Goal: Task Accomplishment & Management: Use online tool/utility

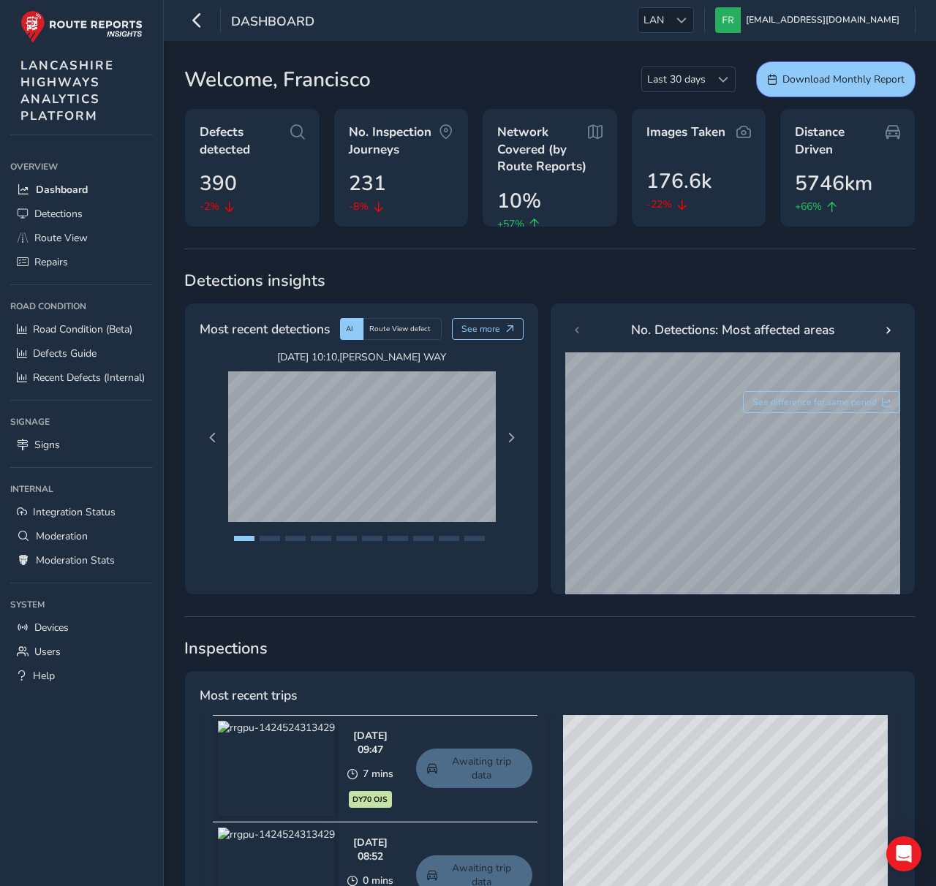
click at [674, 29] on ul "LAN LAN francisco@routereports.com Colour Scheme: Dark Dim Light Logout" at bounding box center [771, 20] width 288 height 26
click at [669, 23] on span "LAN" at bounding box center [653, 20] width 31 height 24
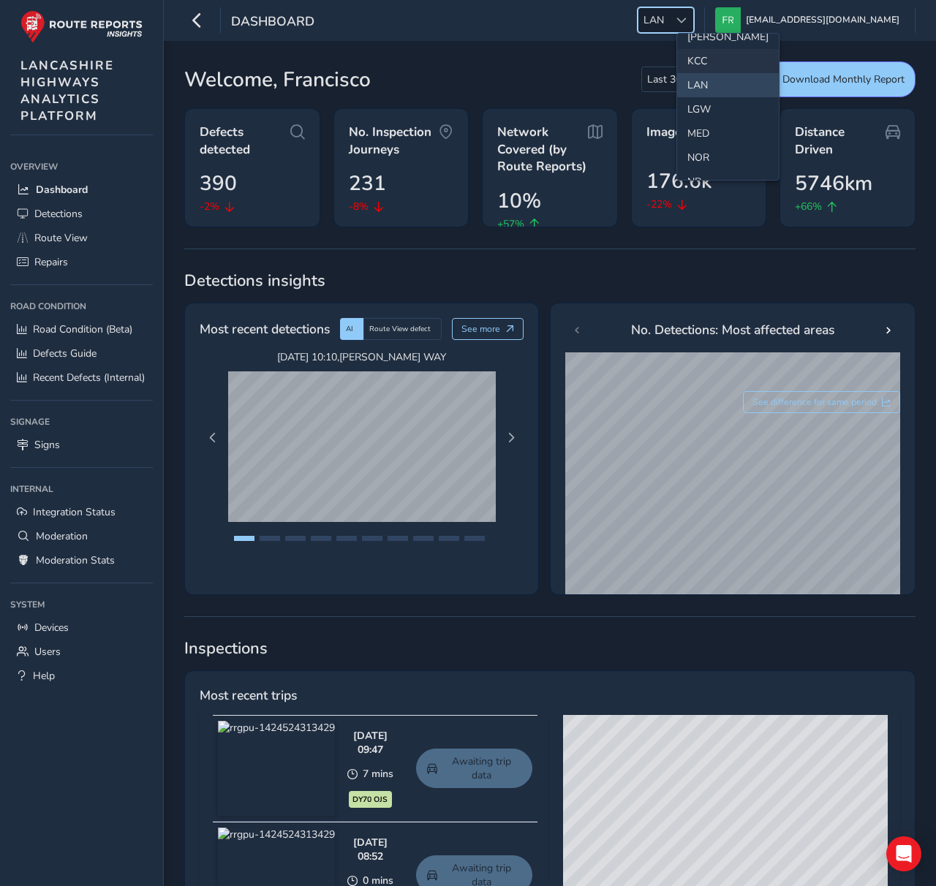
scroll to position [426, 0]
click at [697, 135] on li "MED" at bounding box center [728, 131] width 102 height 24
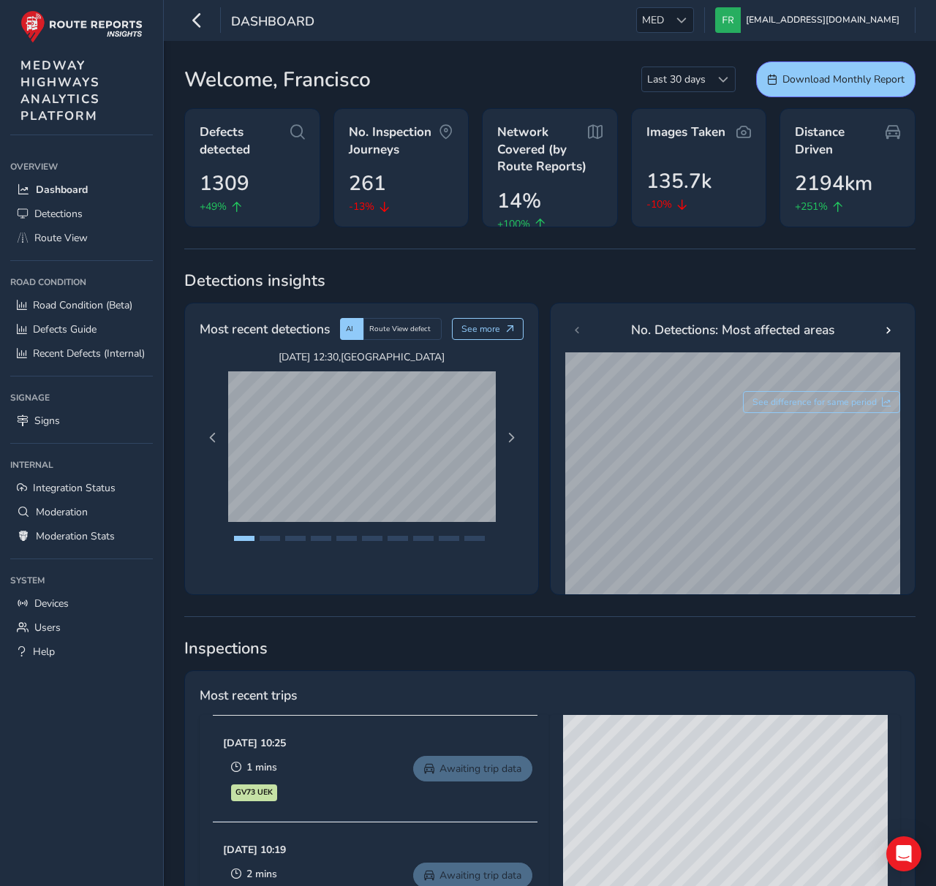
scroll to position [1, 0]
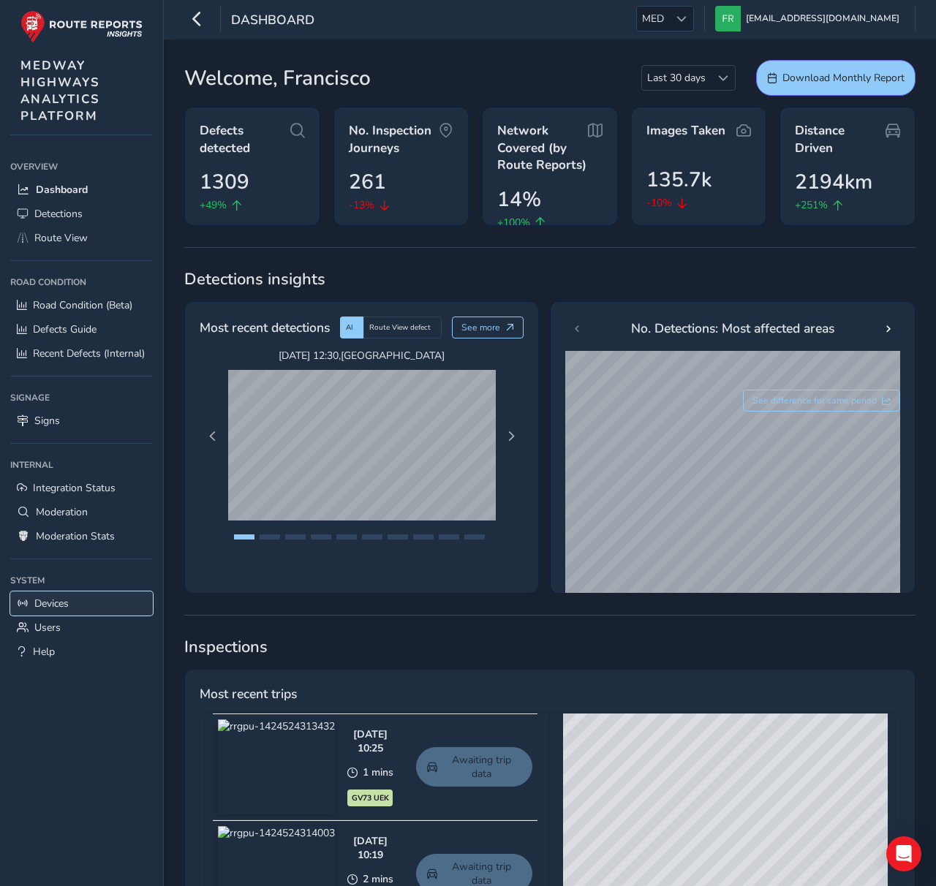
click at [127, 600] on link "Devices" at bounding box center [81, 604] width 143 height 24
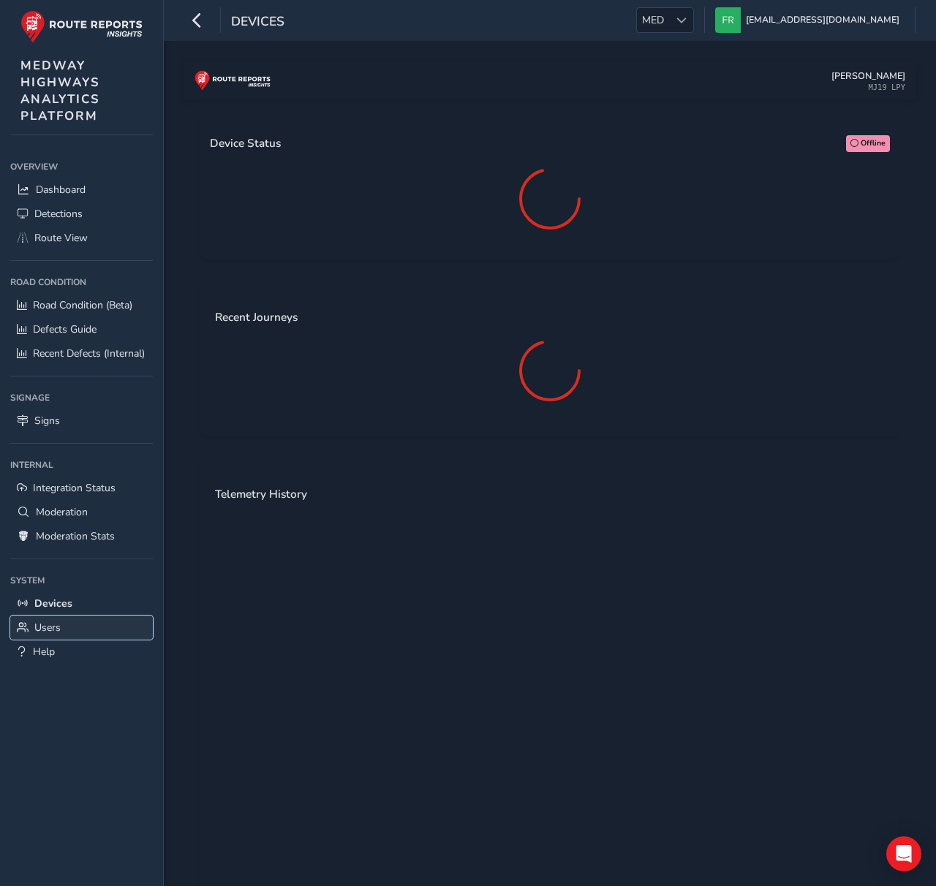
click at [114, 621] on link "Users" at bounding box center [81, 628] width 143 height 24
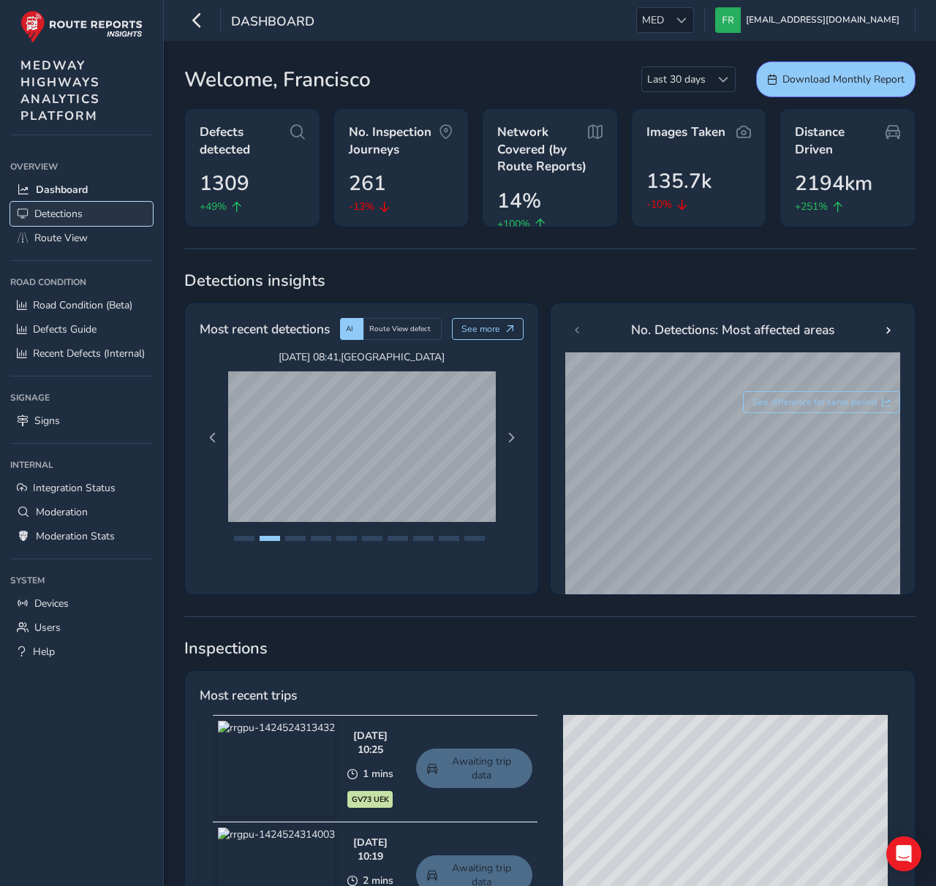
click at [74, 219] on span "Detections" at bounding box center [58, 214] width 48 height 14
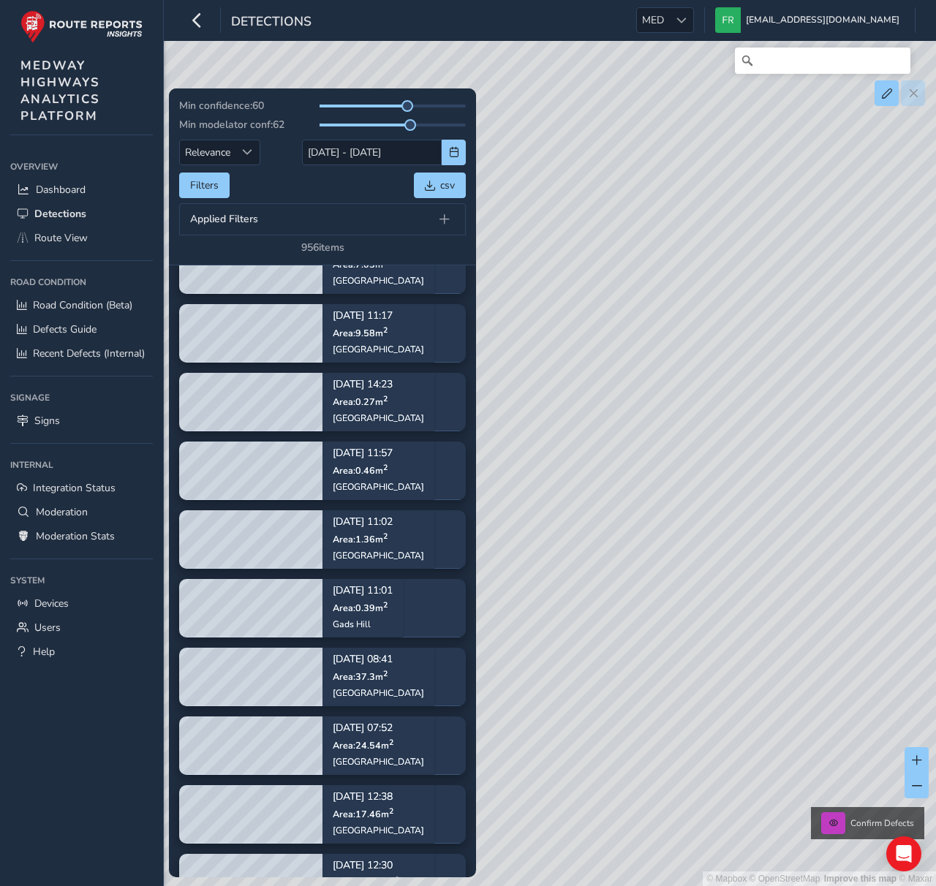
scroll to position [15592, 0]
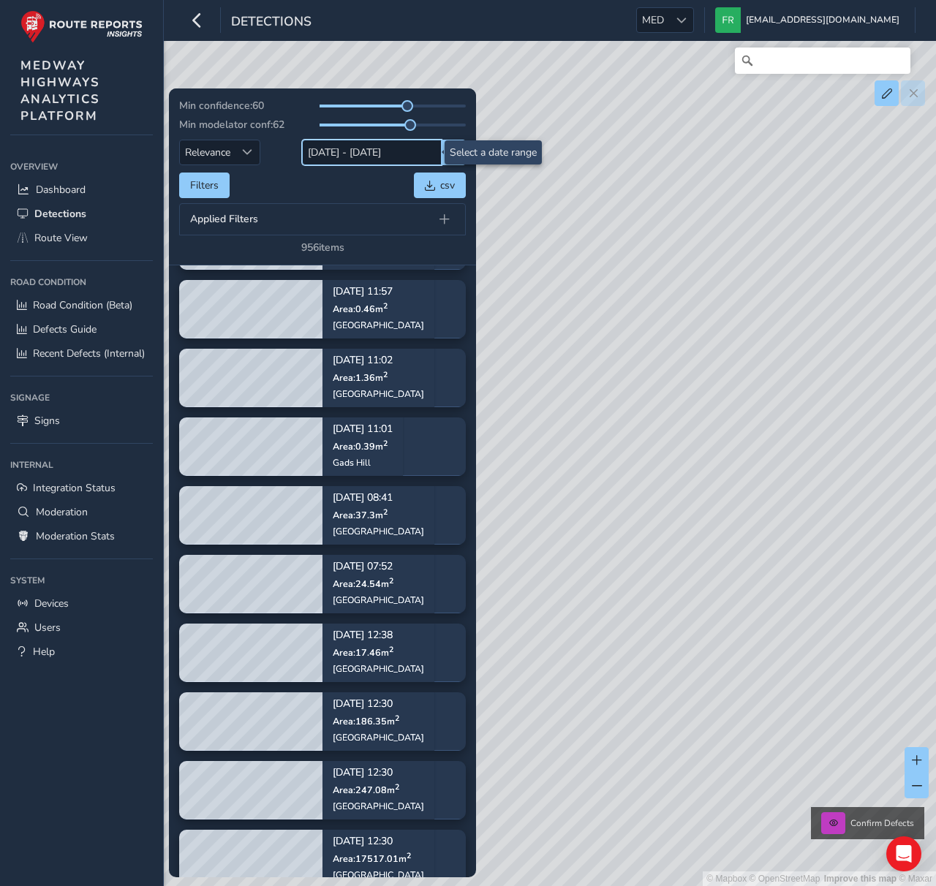
click at [374, 142] on input "[DATE] - [DATE]" at bounding box center [372, 153] width 140 height 26
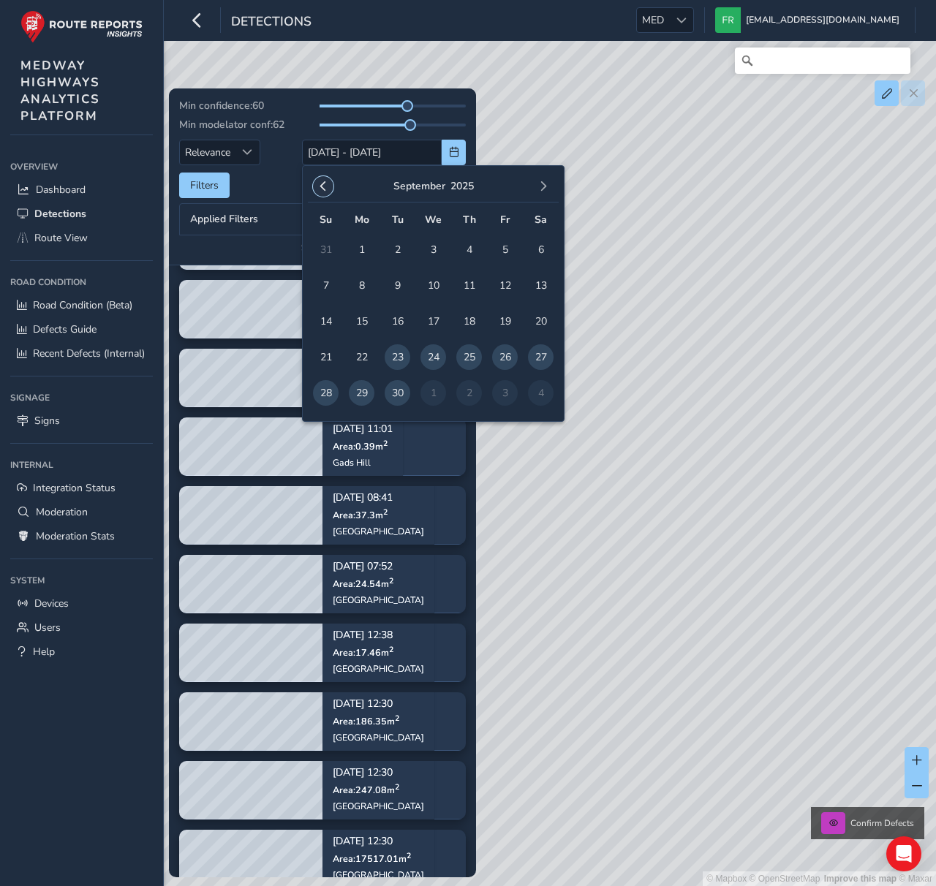
click at [323, 184] on span "button" at bounding box center [323, 186] width 10 height 10
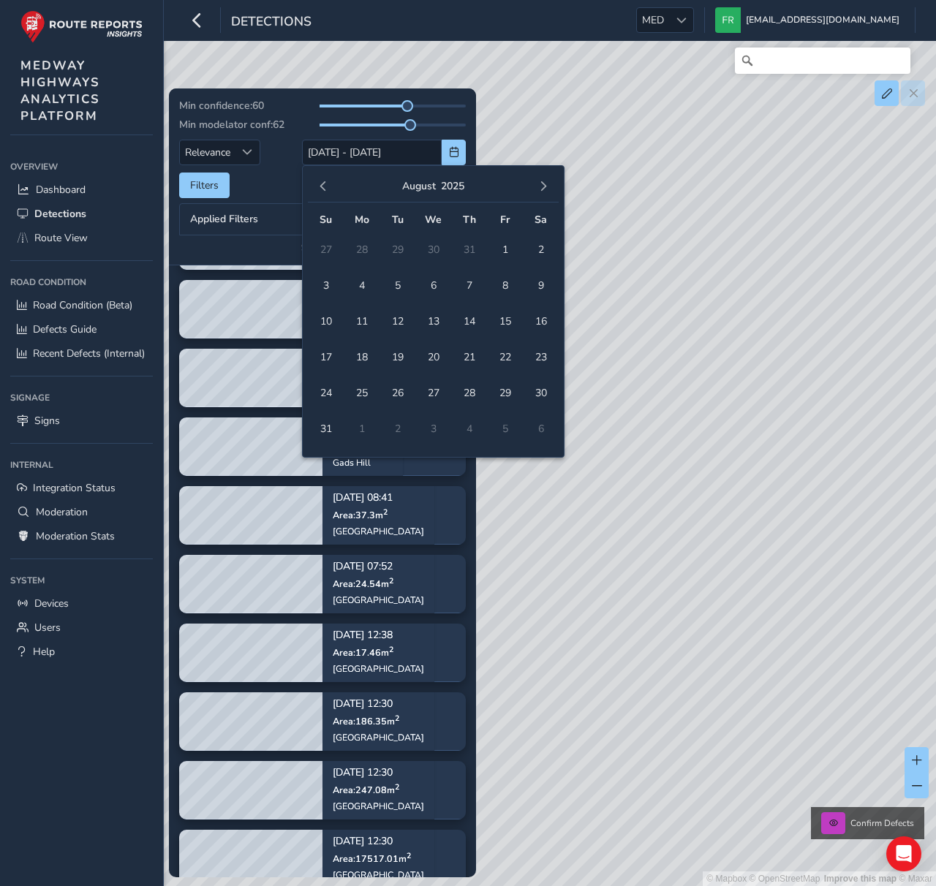
drag, startPoint x: 317, startPoint y: 400, endPoint x: 349, endPoint y: 399, distance: 31.5
click at [322, 400] on span "24" at bounding box center [326, 393] width 26 height 26
type input "[DATE]"
drag, startPoint x: 356, startPoint y: 397, endPoint x: 313, endPoint y: 363, distance: 55.2
click at [355, 397] on span "25" at bounding box center [362, 393] width 26 height 26
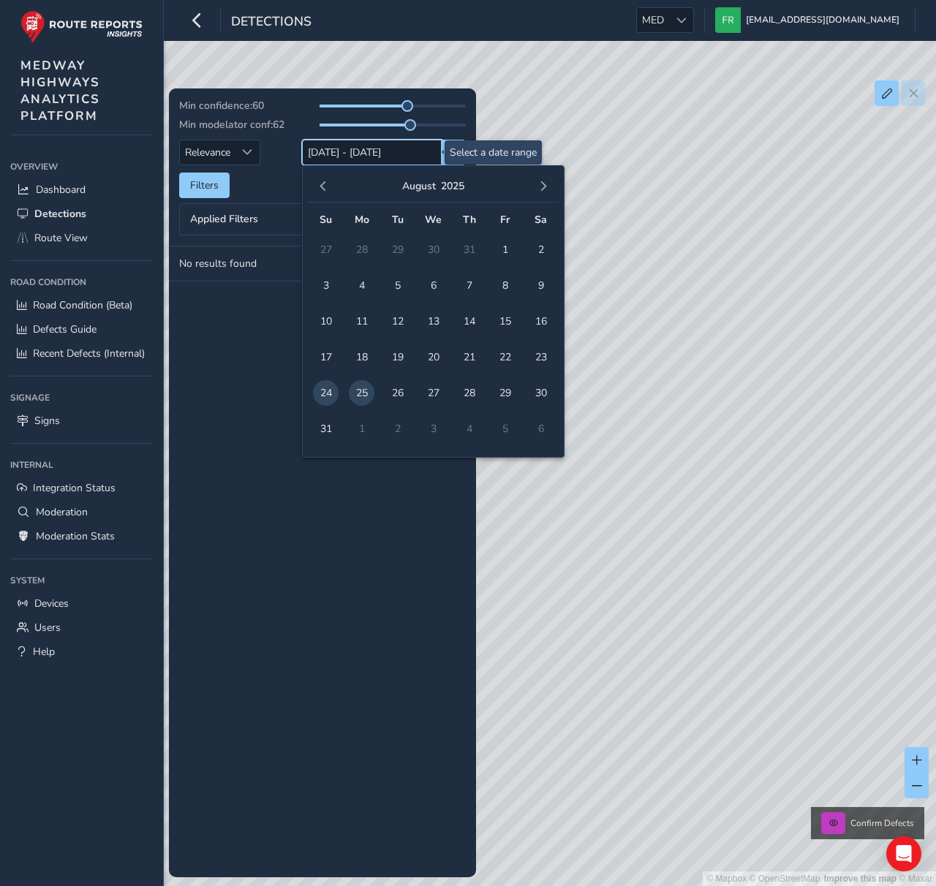
drag, startPoint x: 369, startPoint y: 163, endPoint x: 371, endPoint y: 211, distance: 48.3
click at [369, 163] on input "[DATE] - [DATE]" at bounding box center [372, 153] width 140 height 26
drag, startPoint x: 429, startPoint y: 388, endPoint x: 357, endPoint y: 413, distance: 76.6
click at [429, 389] on span "27" at bounding box center [434, 393] width 26 height 26
type input "[DATE]"
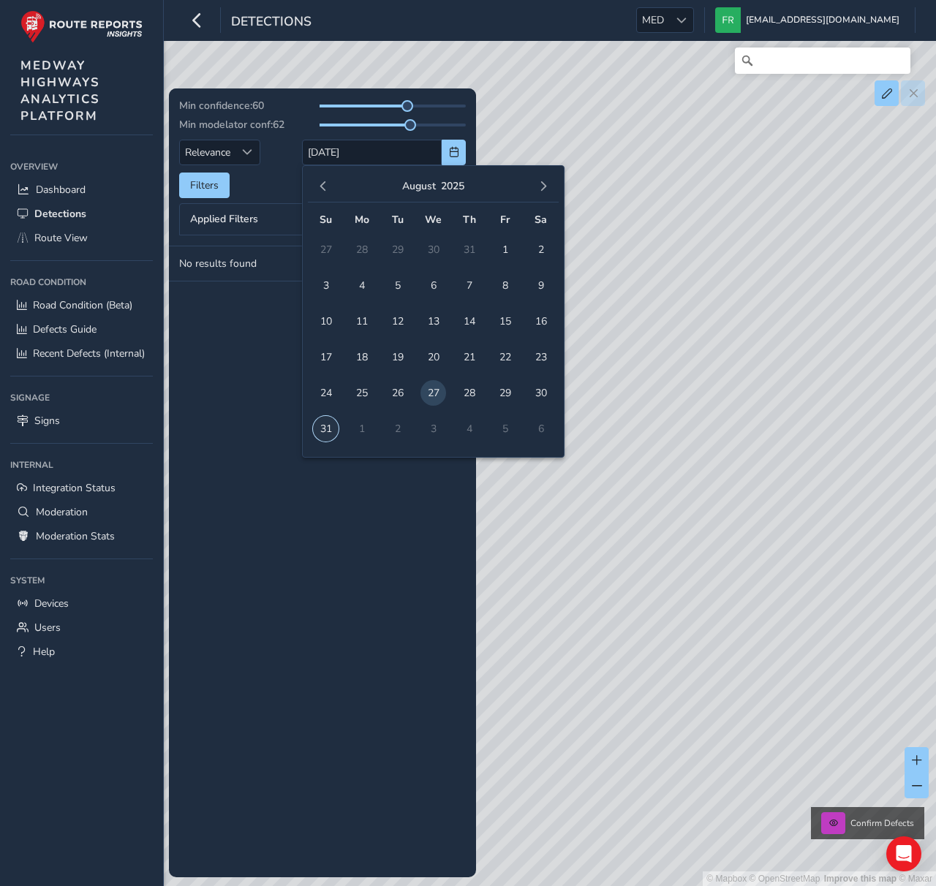
click at [325, 431] on span "31" at bounding box center [326, 429] width 26 height 26
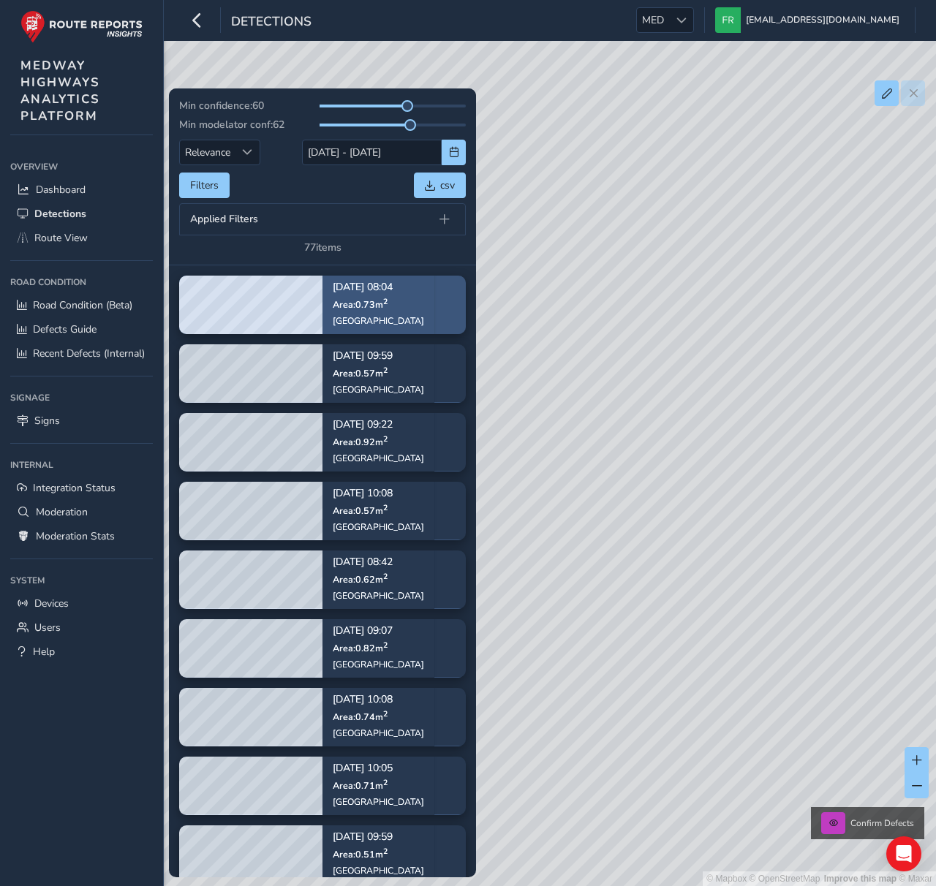
click at [383, 283] on p "[DATE] 08:04" at bounding box center [378, 288] width 91 height 10
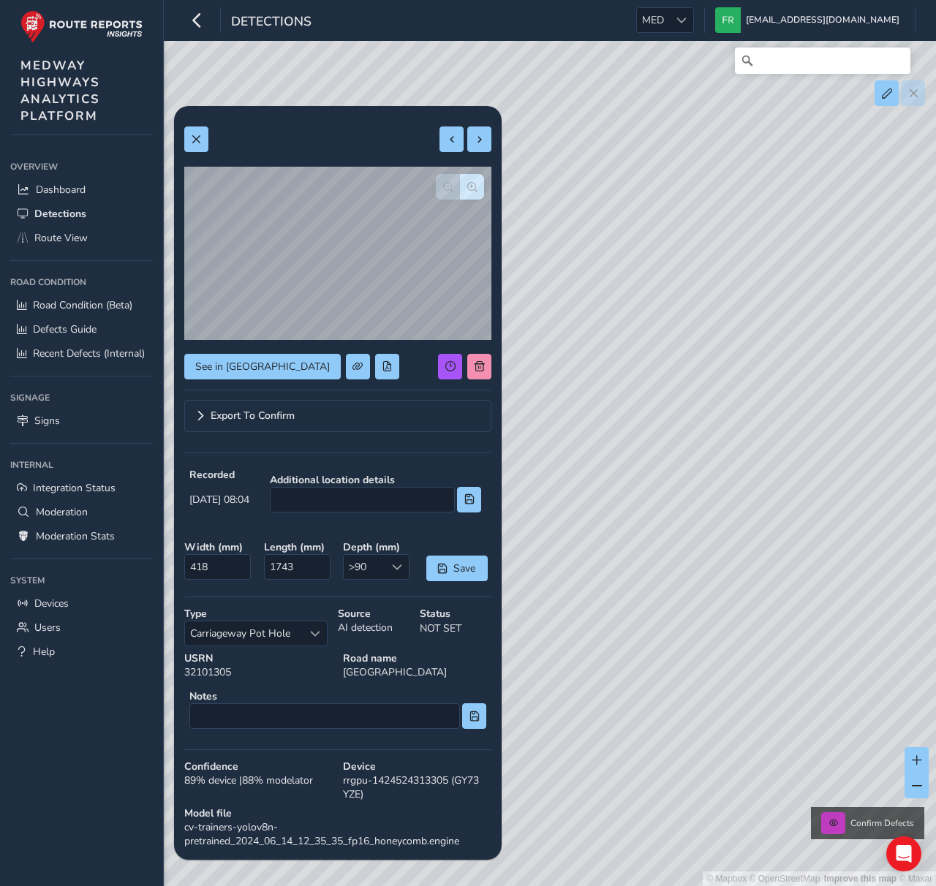
click at [263, 433] on div "Export To Confirm" at bounding box center [337, 421] width 307 height 42
click at [268, 419] on span "Export To Confirm" at bounding box center [253, 416] width 84 height 10
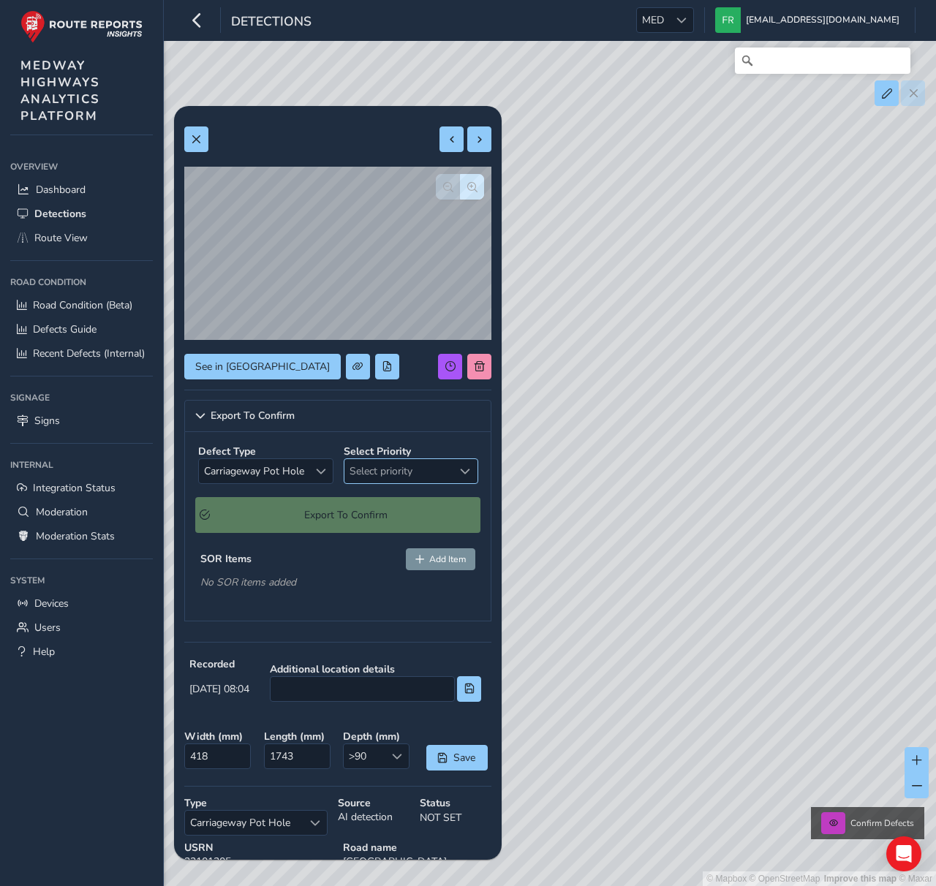
click at [444, 470] on span "Select priority" at bounding box center [398, 471] width 108 height 24
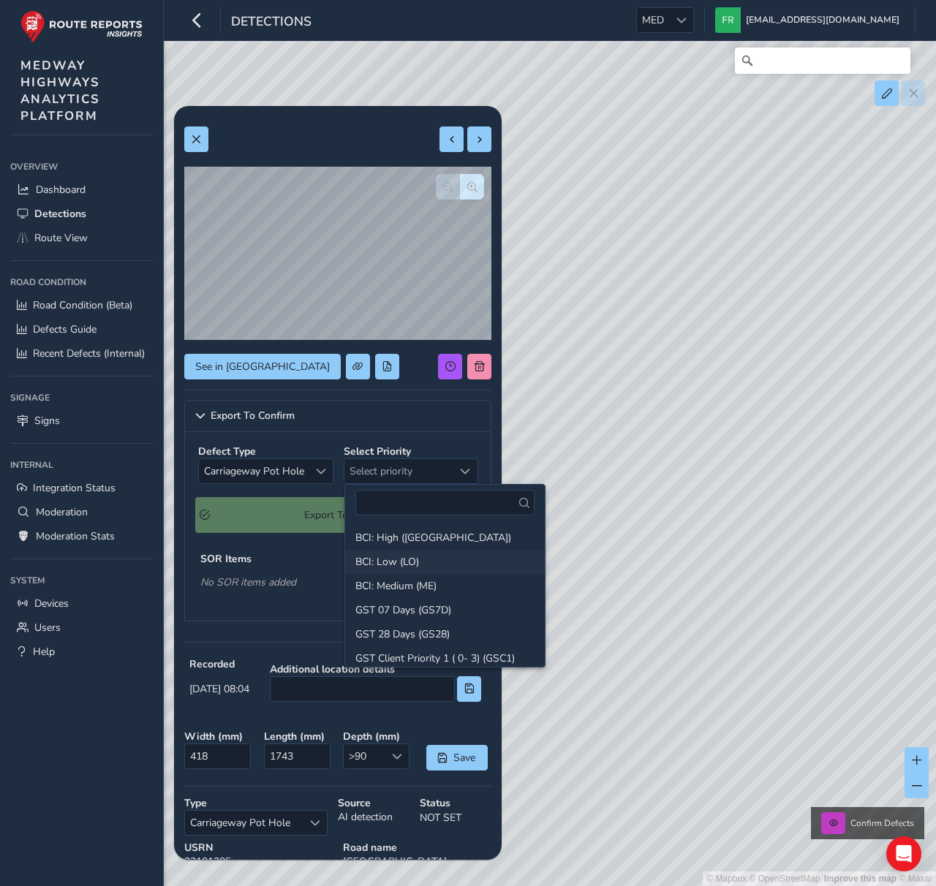
click at [414, 567] on li "BCI: Low (LO)" at bounding box center [445, 562] width 200 height 24
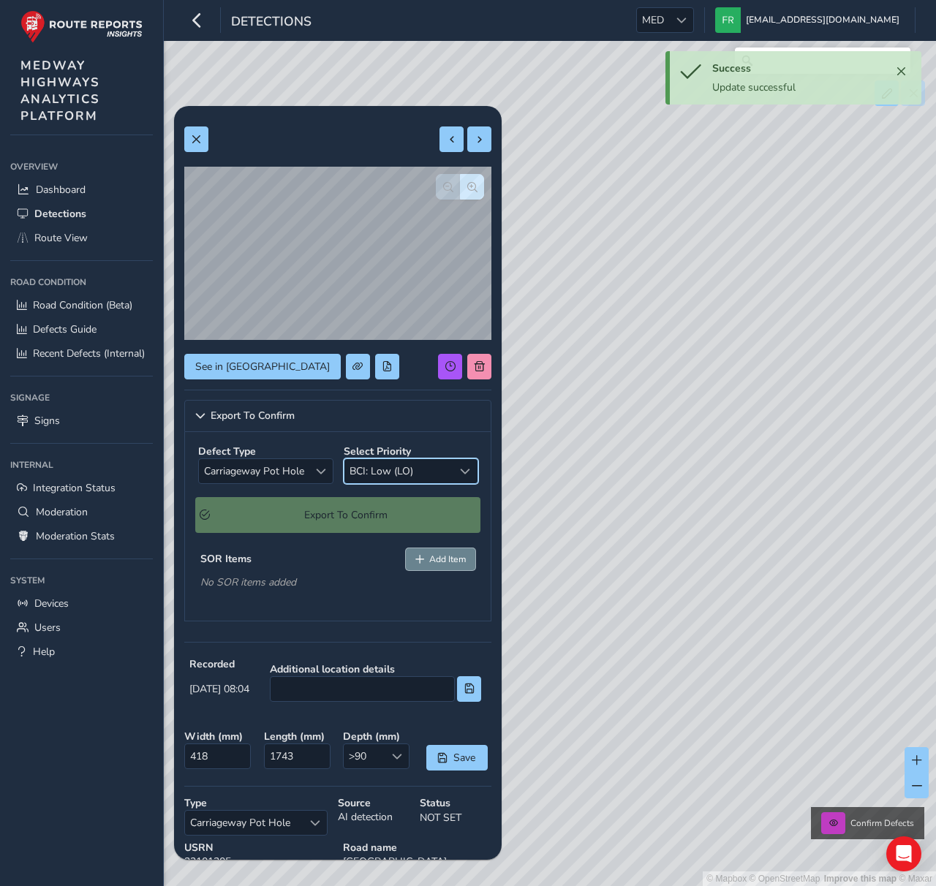
click at [430, 559] on span "Add Item" at bounding box center [447, 560] width 37 height 12
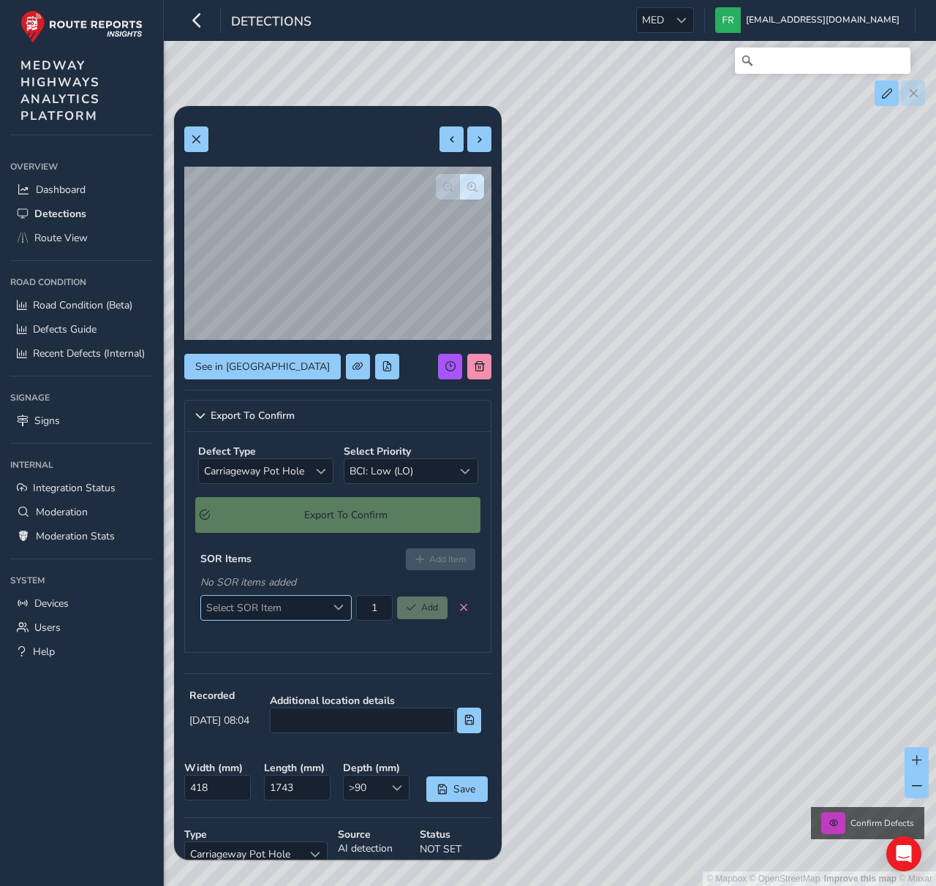
click at [339, 613] on div "Select SOR Item" at bounding box center [339, 608] width 24 height 24
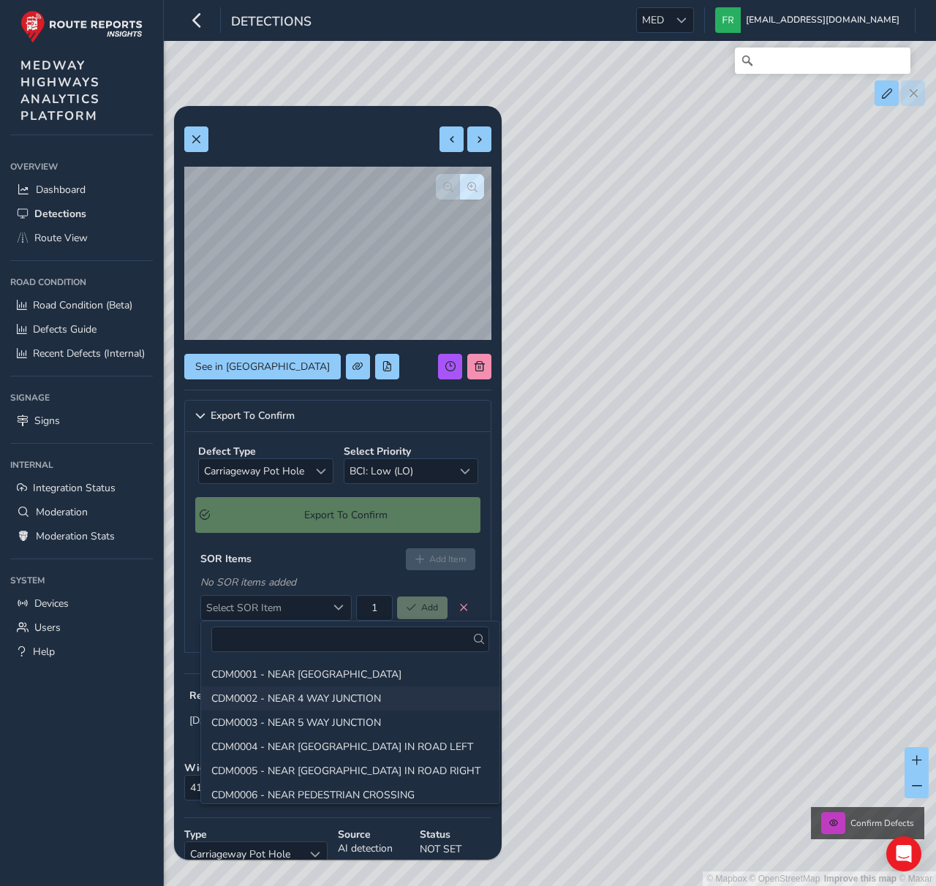
click at [311, 687] on li "CDM0002 - NEAR 4 WAY JUNCTION" at bounding box center [350, 699] width 298 height 24
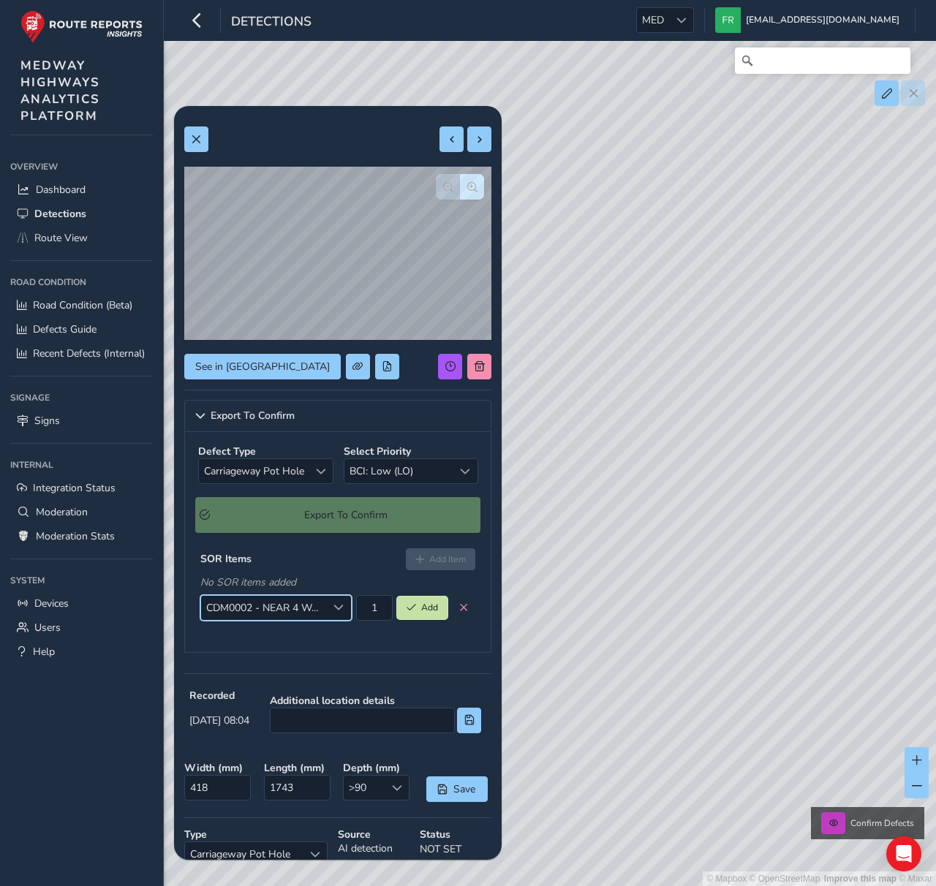
click at [412, 612] on button "Add" at bounding box center [422, 608] width 51 height 22
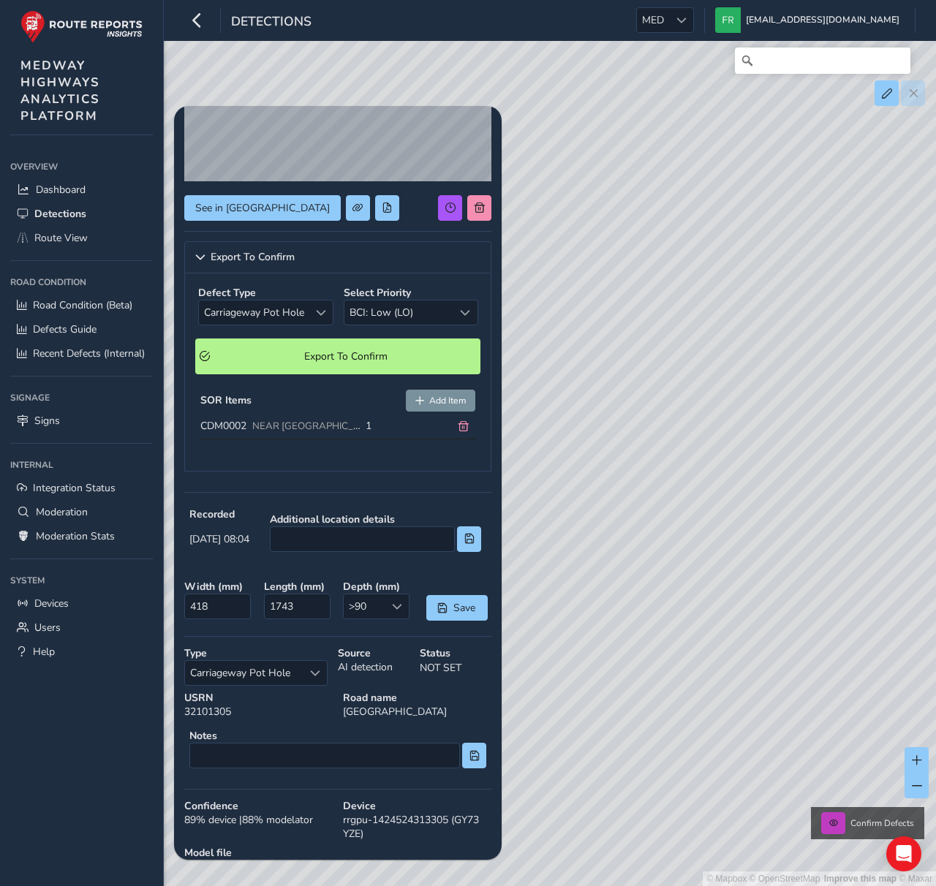
scroll to position [161, 0]
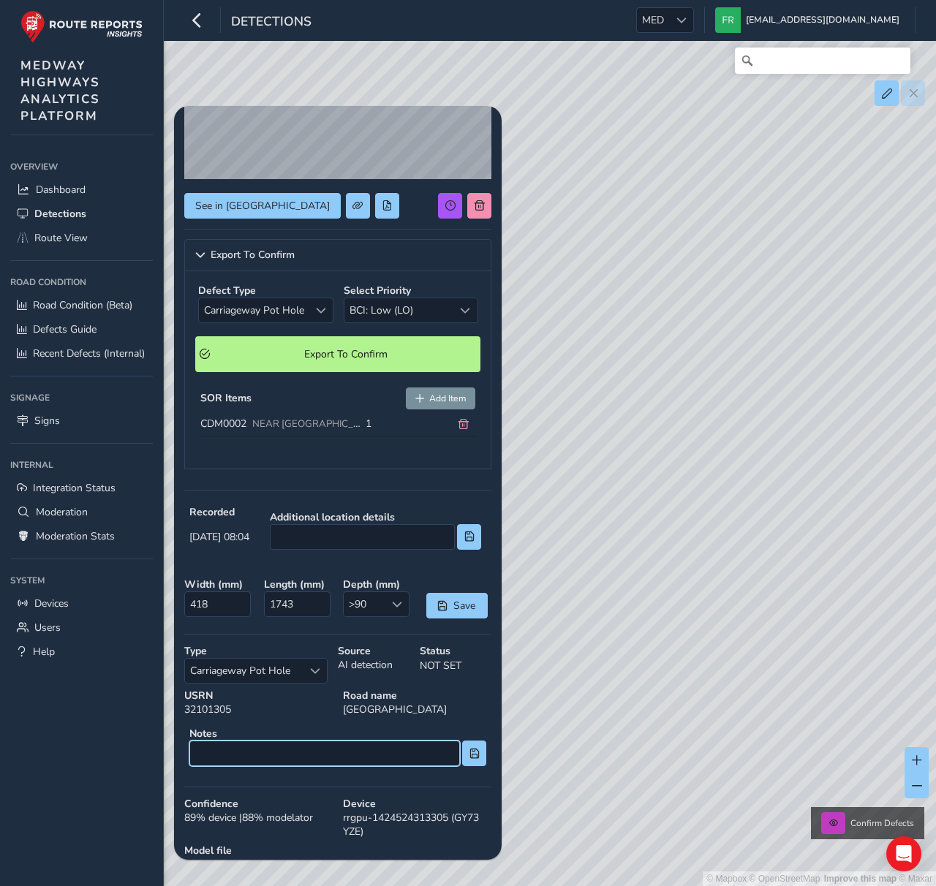
click at [298, 762] on input at bounding box center [324, 754] width 271 height 26
type input "This is a RR test"
click at [477, 761] on button at bounding box center [474, 754] width 24 height 26
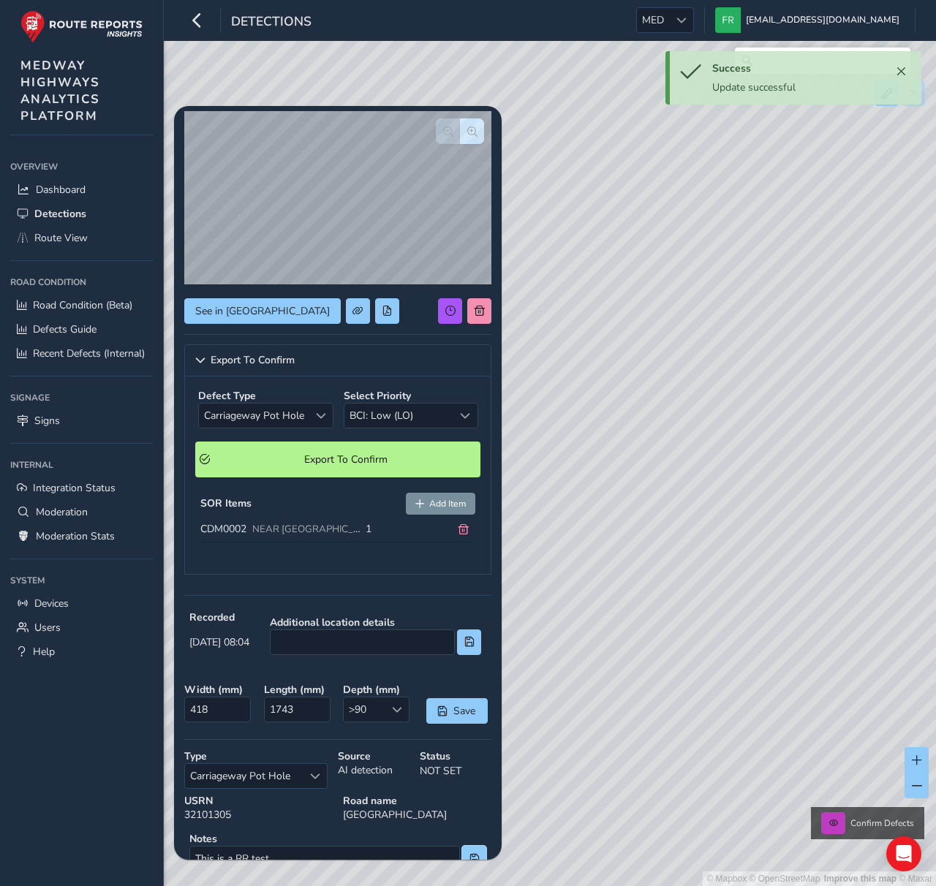
scroll to position [0, 0]
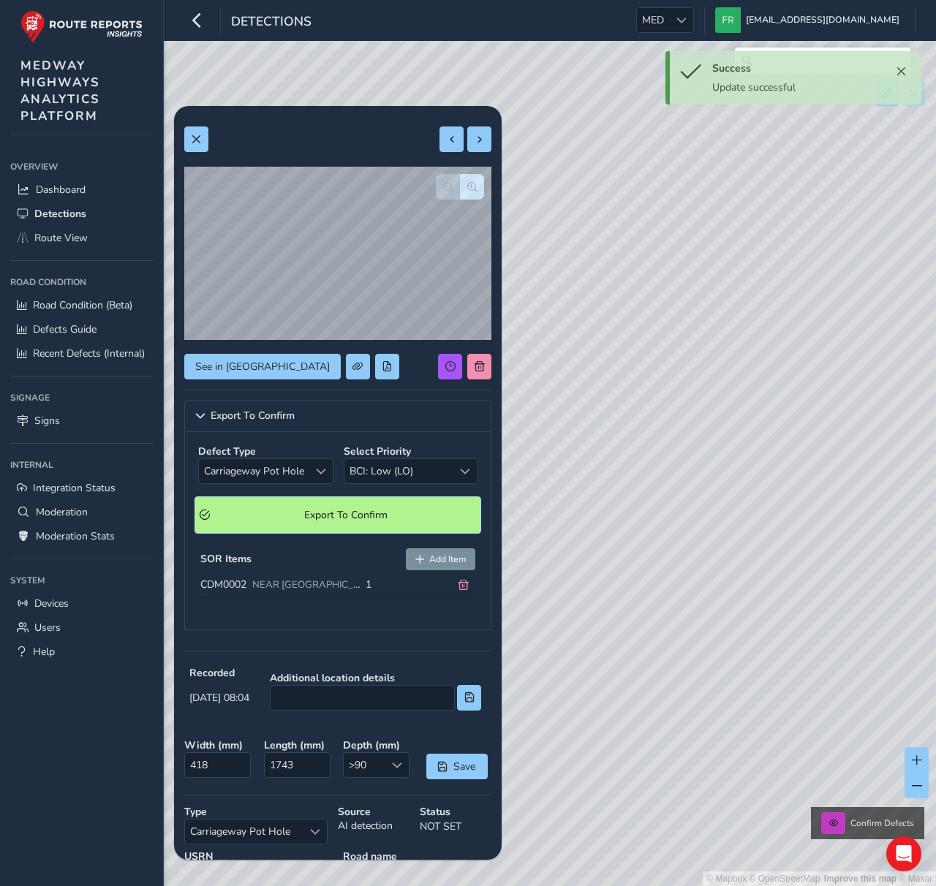
click at [348, 510] on span "Export To Confirm" at bounding box center [345, 515] width 261 height 14
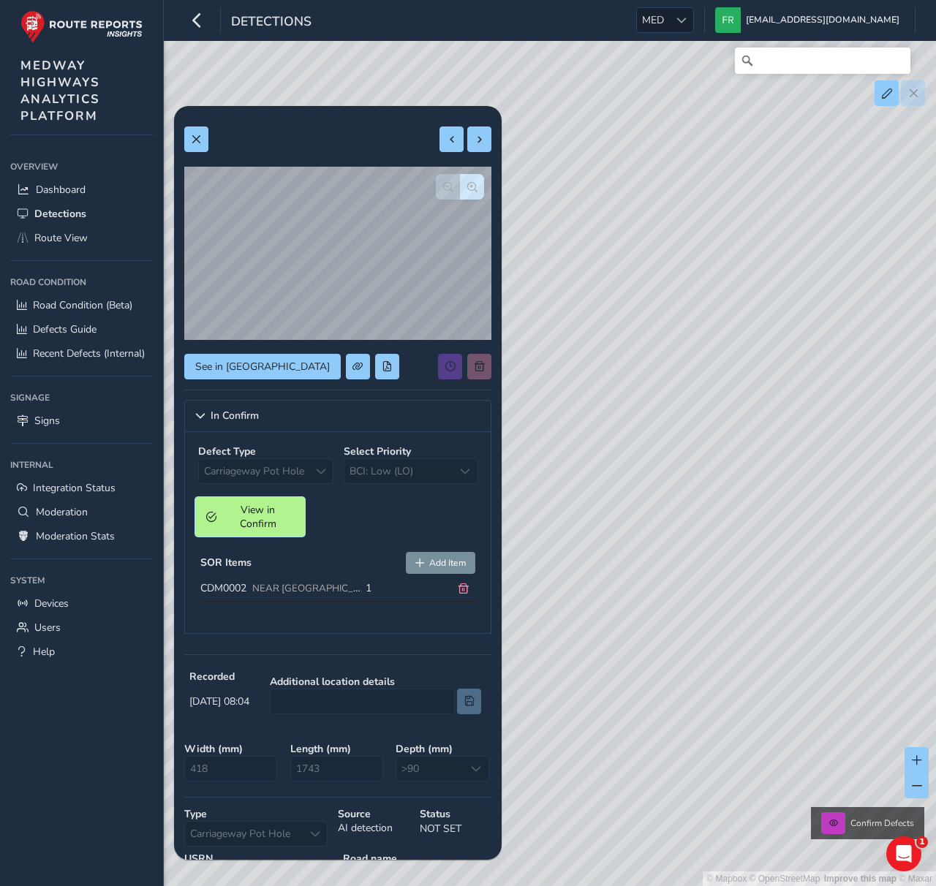
click at [263, 524] on span "View in Confirm" at bounding box center [258, 517] width 72 height 28
click at [58, 51] on link "MEDWAY HIGHWAYS ANALYTICS PLATFORM" at bounding box center [81, 67] width 143 height 135
